Goal: Transaction & Acquisition: Obtain resource

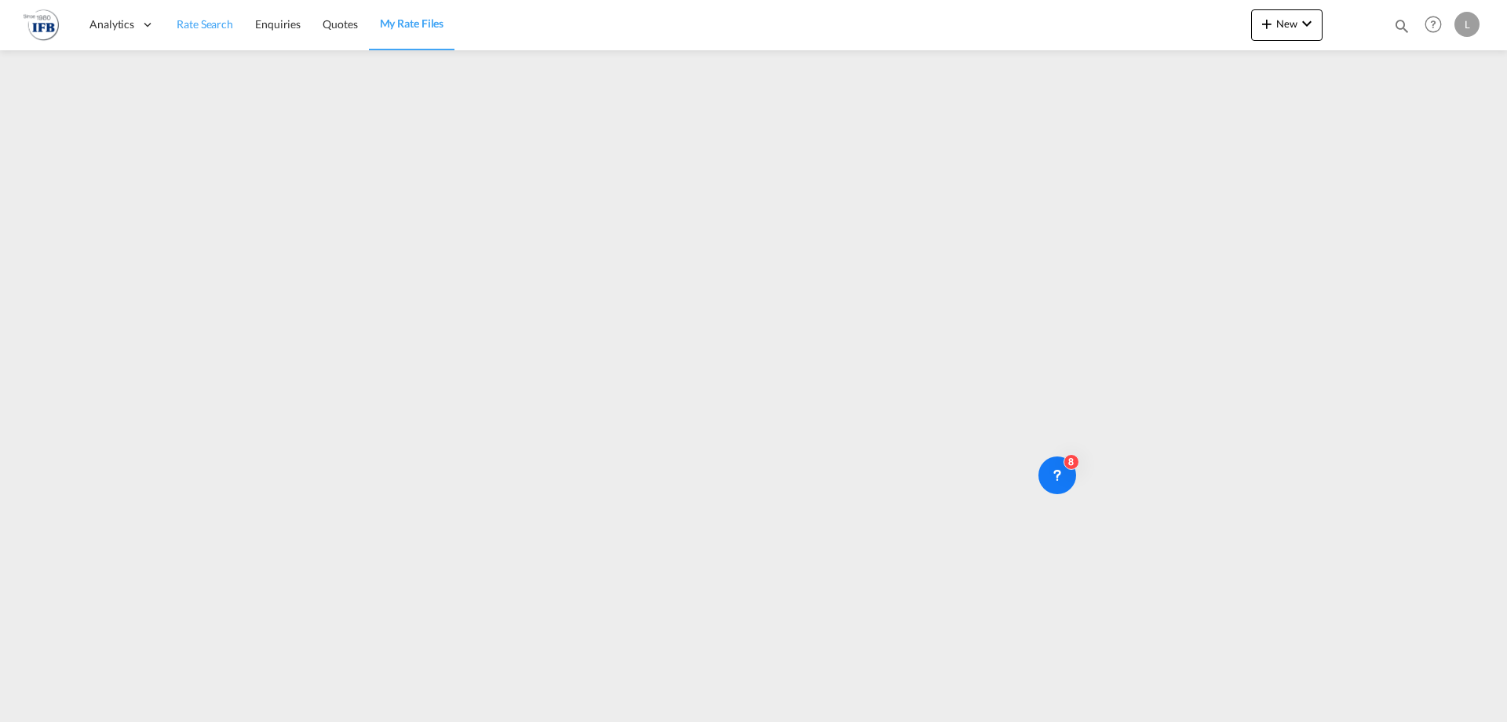
click at [228, 24] on span "Rate Search" at bounding box center [205, 23] width 57 height 13
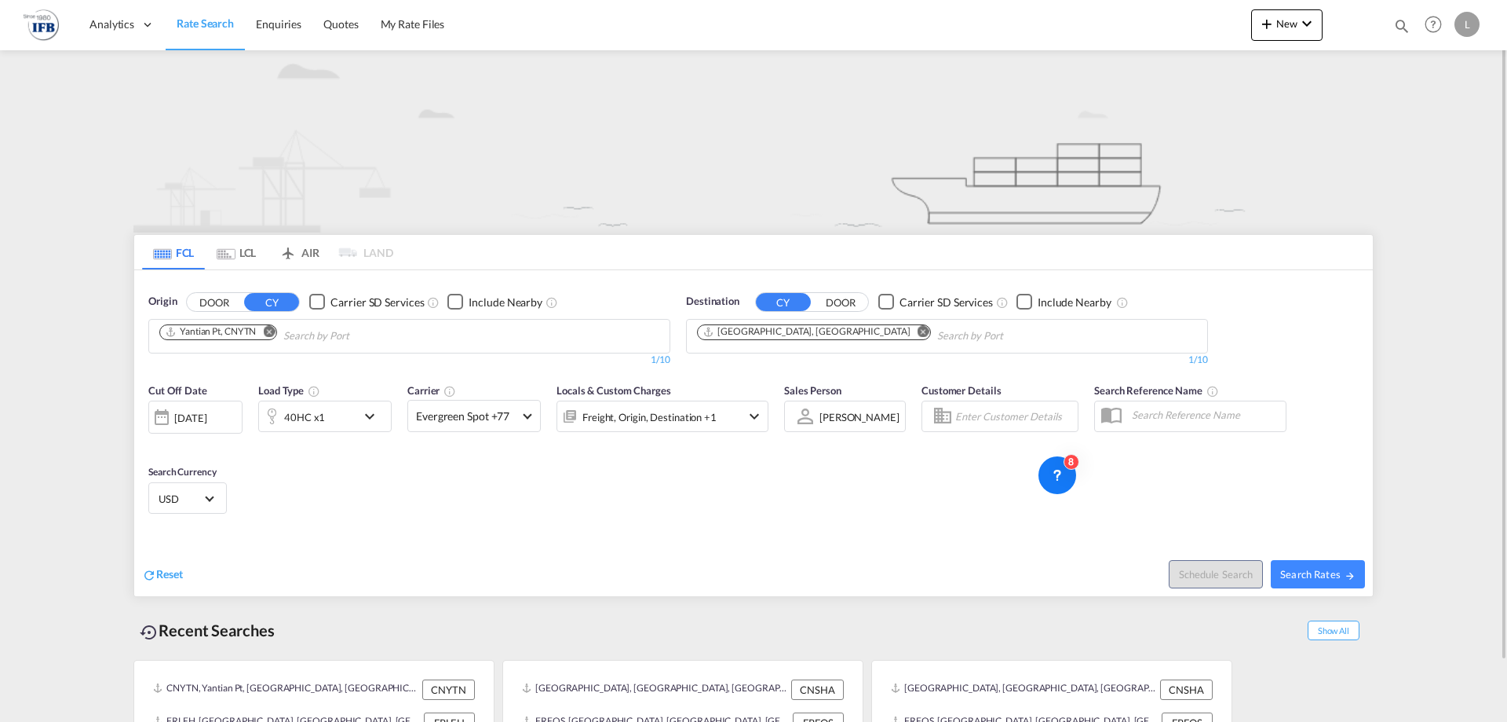
click at [400, 339] on input "Chips input." at bounding box center [357, 335] width 149 height 25
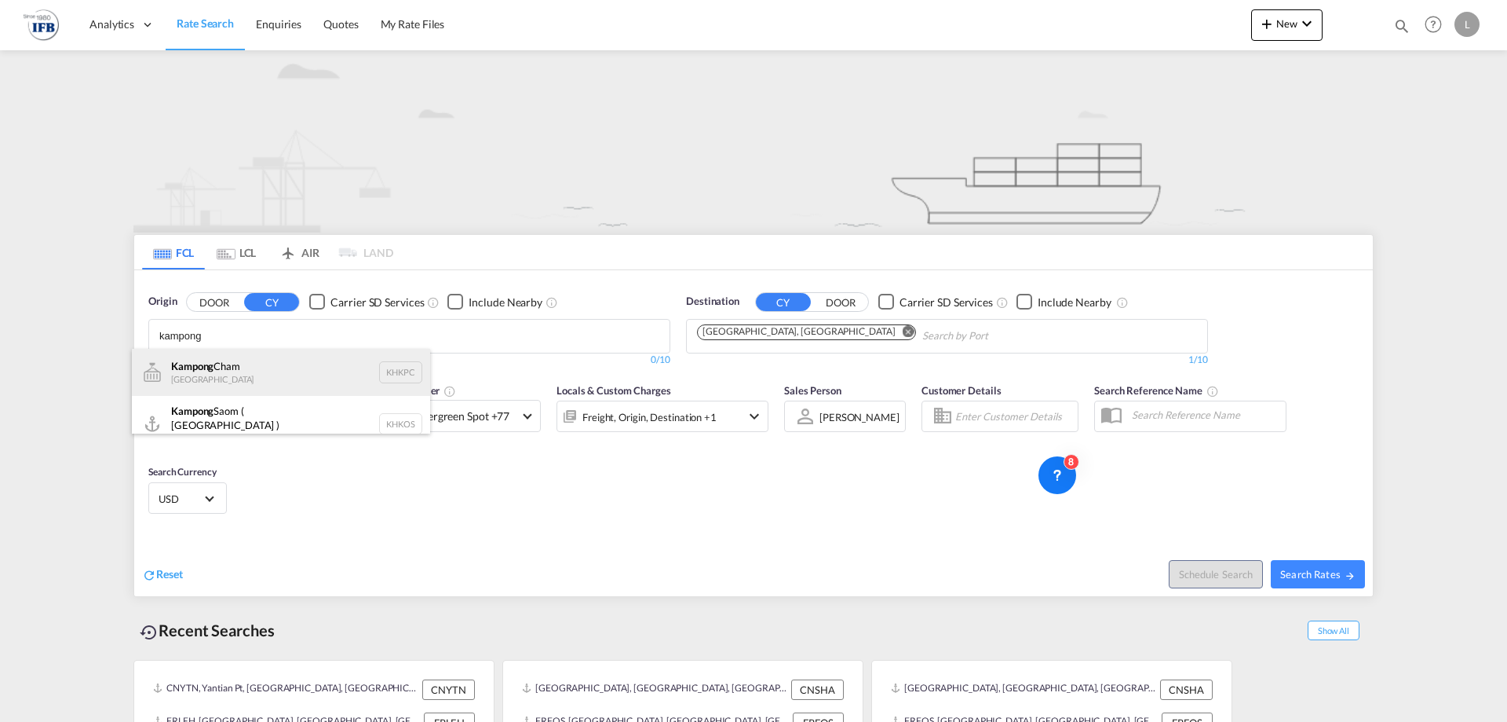
type input "kampong"
click at [284, 382] on div "Kampong Cham [GEOGRAPHIC_DATA] KHKPC" at bounding box center [281, 372] width 298 height 47
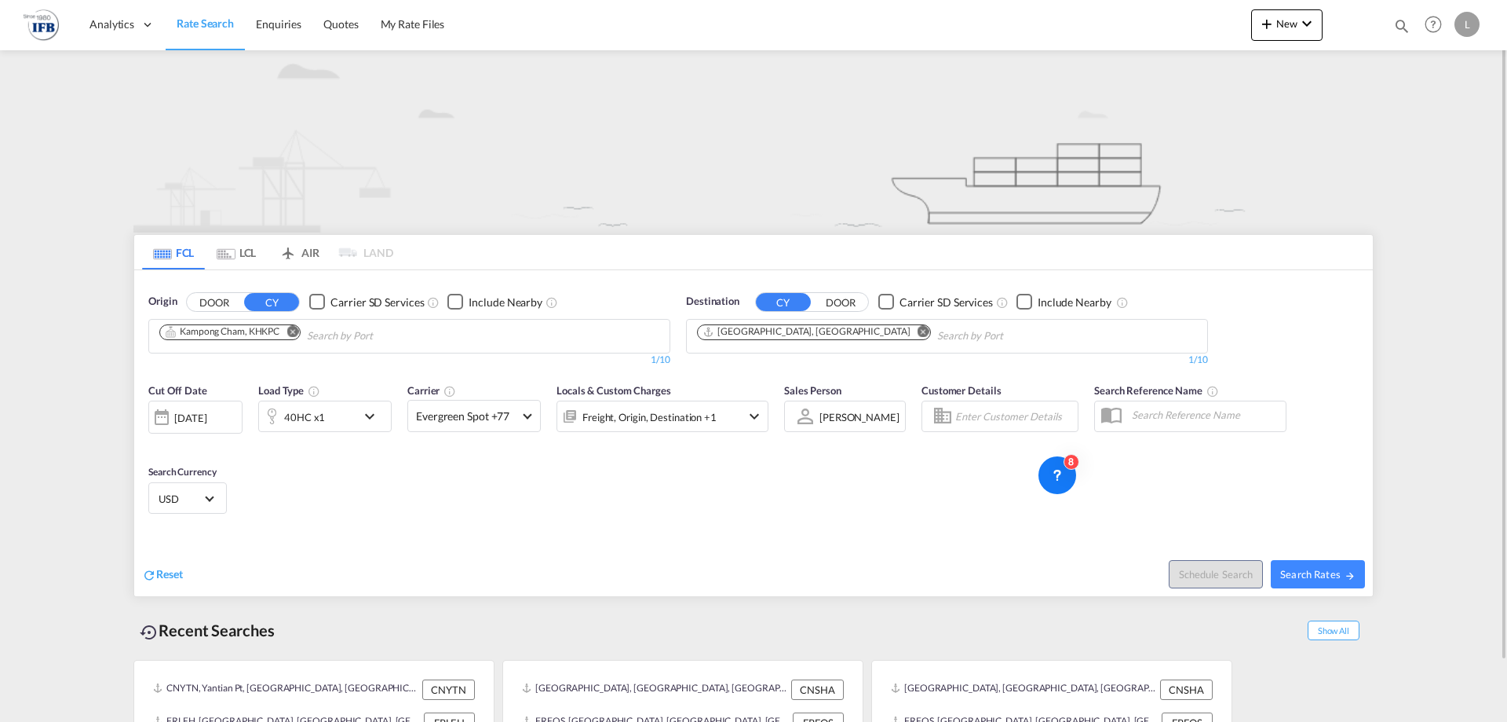
click at [296, 328] on md-icon "Remove" at bounding box center [293, 331] width 12 height 12
click at [296, 328] on input "Chips input." at bounding box center [233, 335] width 149 height 25
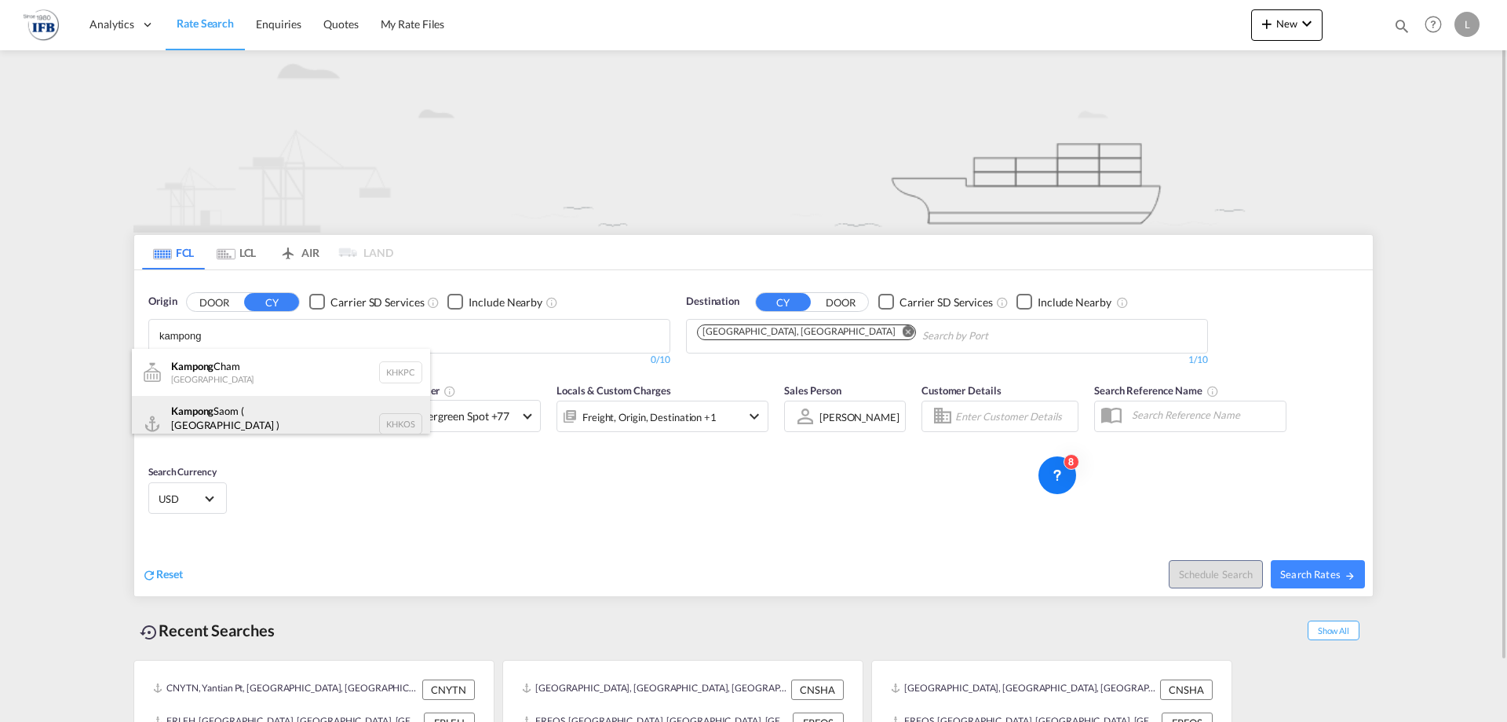
type input "kampong"
click at [236, 403] on div "Kampong Saom ( [GEOGRAPHIC_DATA] ) [GEOGRAPHIC_DATA] KHKOS" at bounding box center [281, 424] width 298 height 57
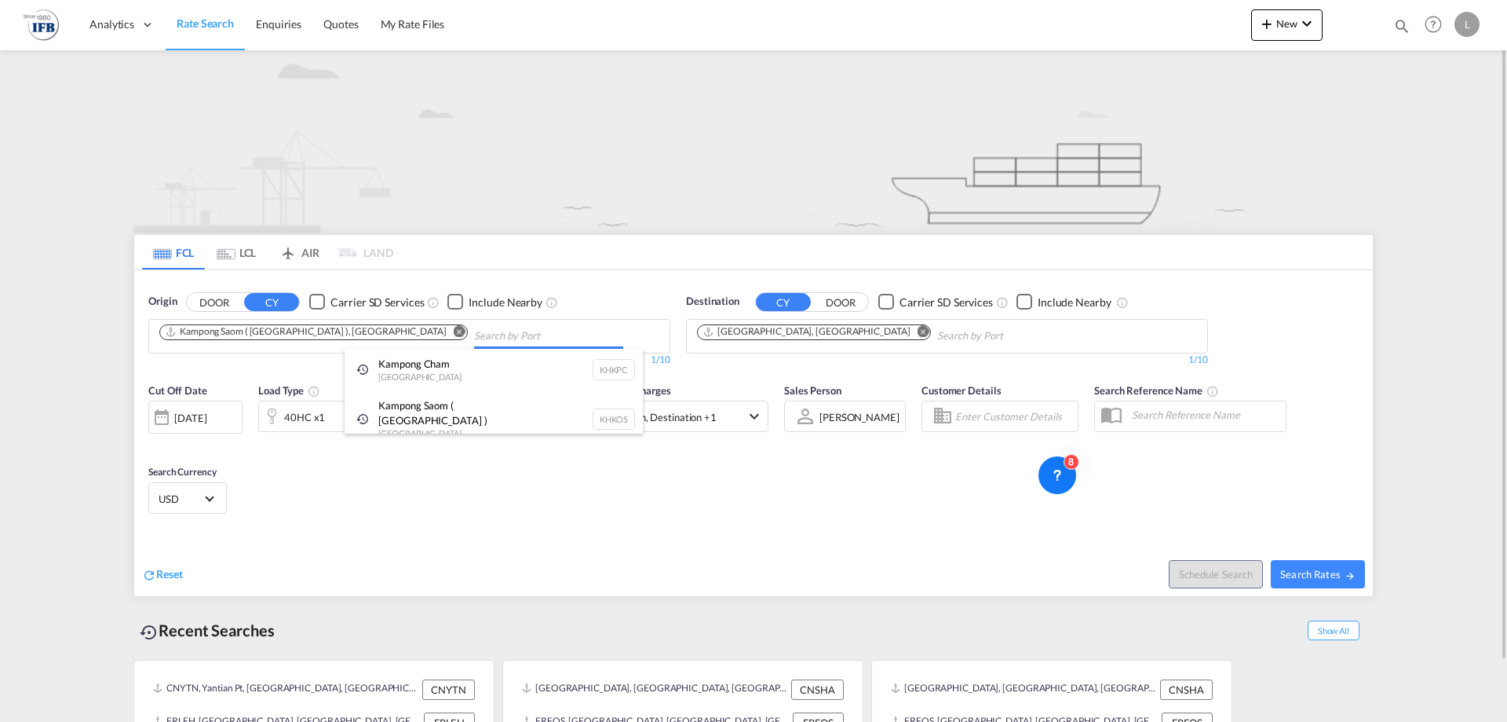
drag, startPoint x: 848, startPoint y: 337, endPoint x: 795, endPoint y: 338, distance: 53.4
click at [918, 335] on md-icon "Remove" at bounding box center [924, 331] width 12 height 12
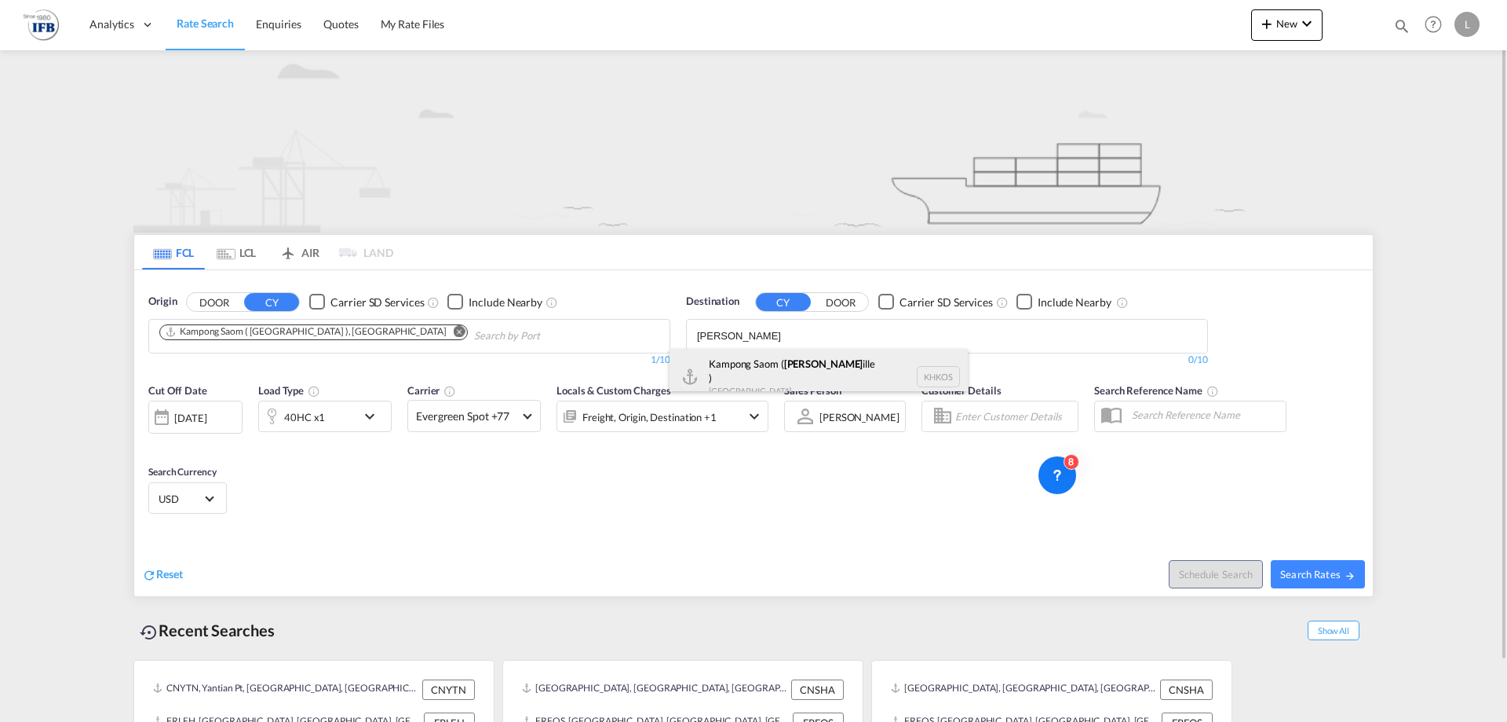
type input "[PERSON_NAME]"
click at [739, 366] on div "Kampong Saom ( Sihanoukv ille ) [GEOGRAPHIC_DATA] [GEOGRAPHIC_DATA]" at bounding box center [819, 377] width 298 height 57
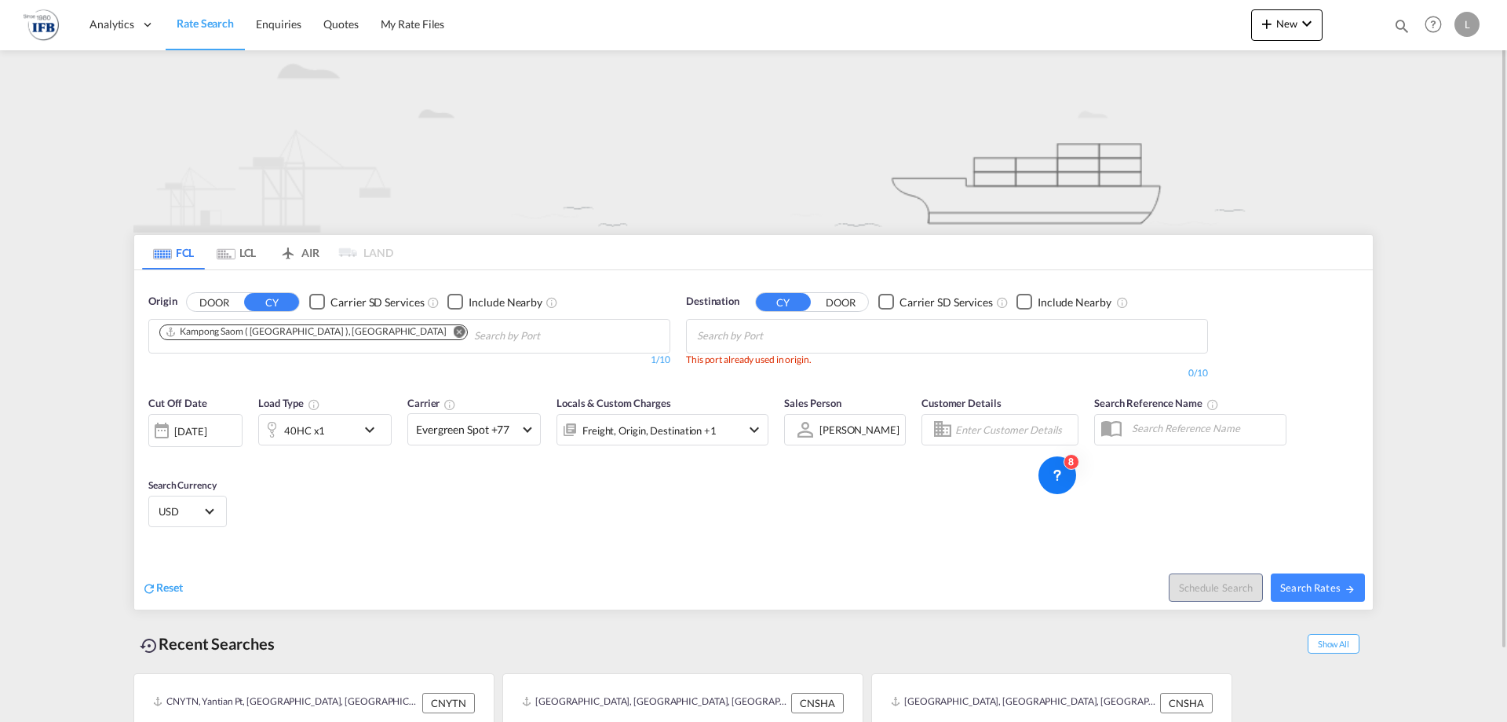
click at [206, 433] on div "[DATE]" at bounding box center [190, 431] width 32 height 14
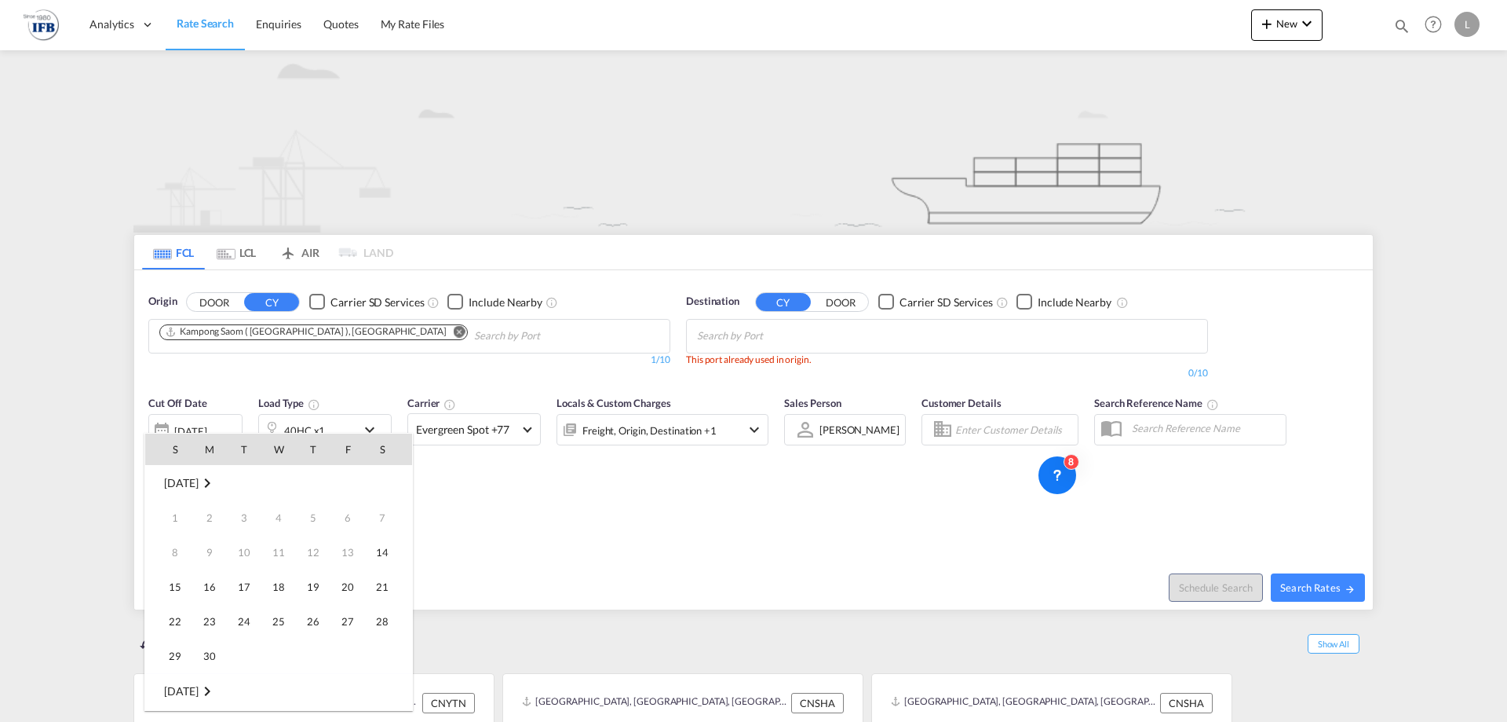
scroll to position [624, 0]
click at [231, 594] on span "16" at bounding box center [243, 586] width 31 height 31
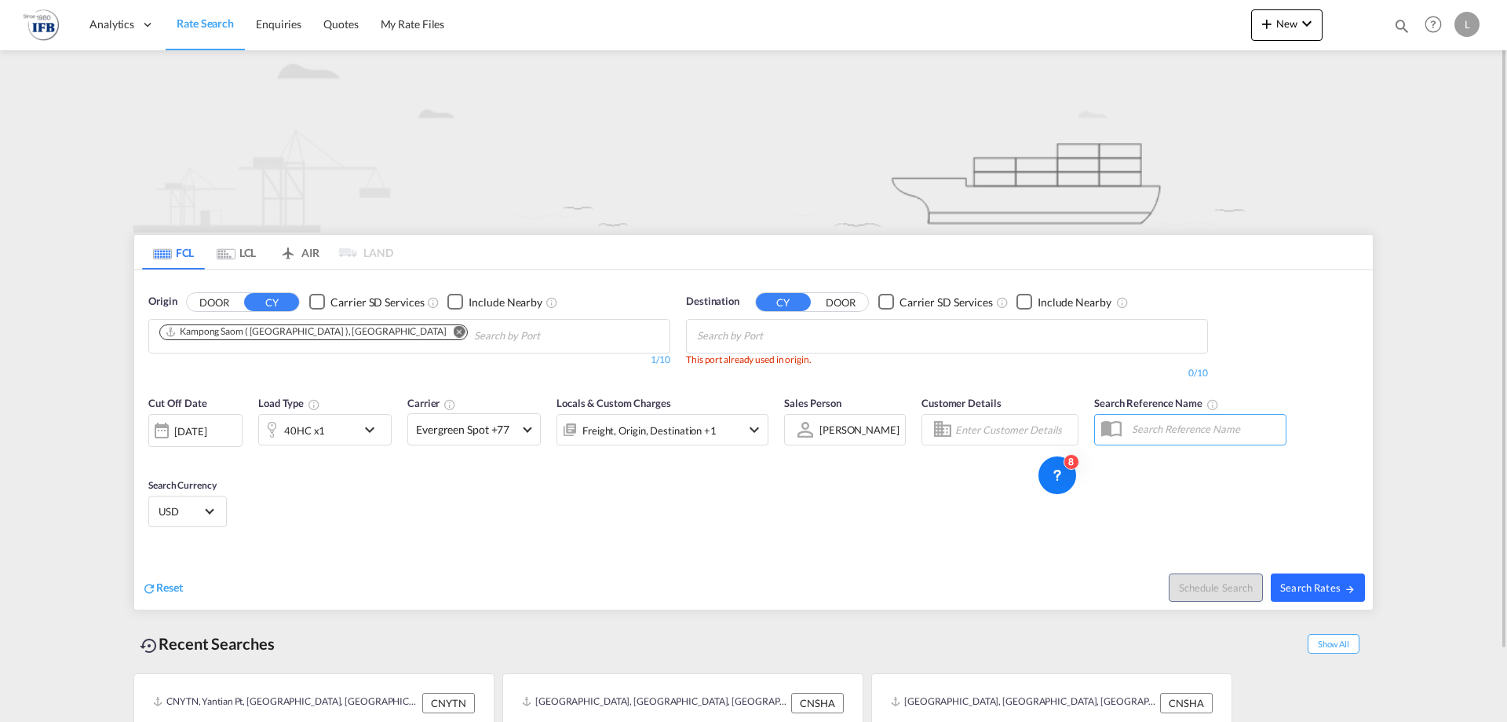
click at [1361, 583] on button "Search Rates" at bounding box center [1318, 587] width 94 height 28
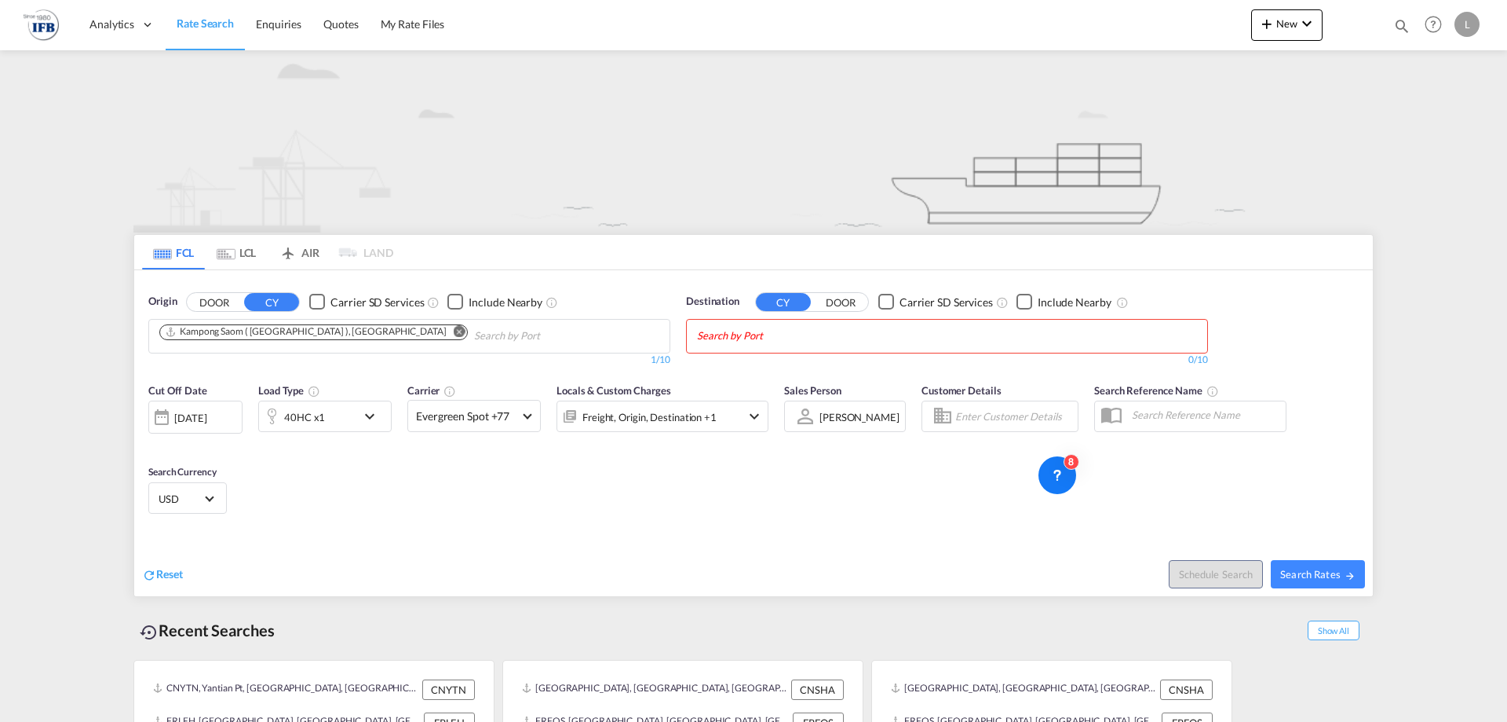
click at [985, 336] on body "Analytics Reports Rate Search Enquiries Quotes My Rate Files Analytics" at bounding box center [753, 361] width 1507 height 722
click at [817, 338] on body "Analytics Reports Rate Search Enquiries Quotes My Rate Files Analytics" at bounding box center [753, 361] width 1507 height 722
click at [817, 338] on input "[PERSON_NAME]" at bounding box center [771, 335] width 149 height 25
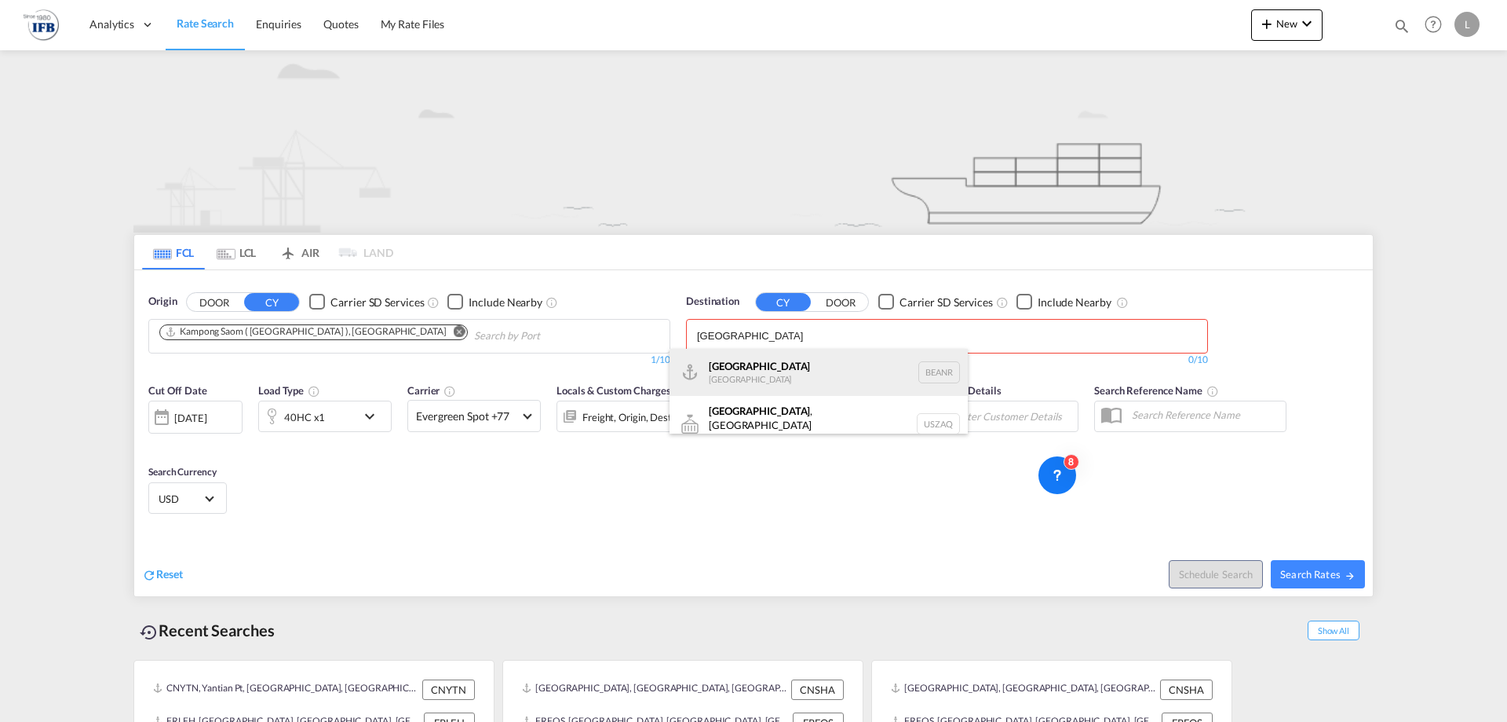
type input "[GEOGRAPHIC_DATA]"
click at [758, 377] on div "[GEOGRAPHIC_DATA] [GEOGRAPHIC_DATA] BEANR" at bounding box center [819, 372] width 298 height 47
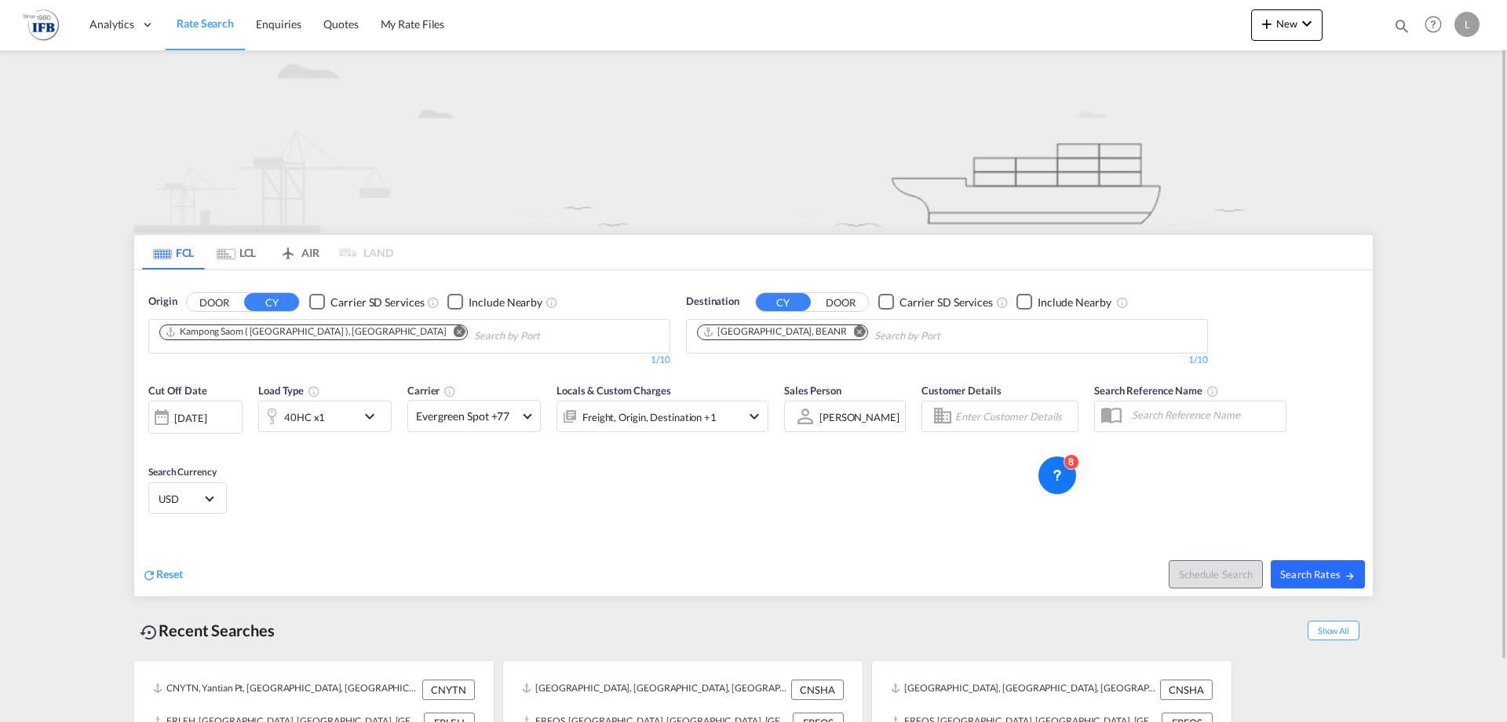
click at [1314, 572] on span "Search Rates" at bounding box center [1318, 574] width 75 height 13
type input "KHKOS to BEANR / [DATE]"
